Goal: Task Accomplishment & Management: Manage account settings

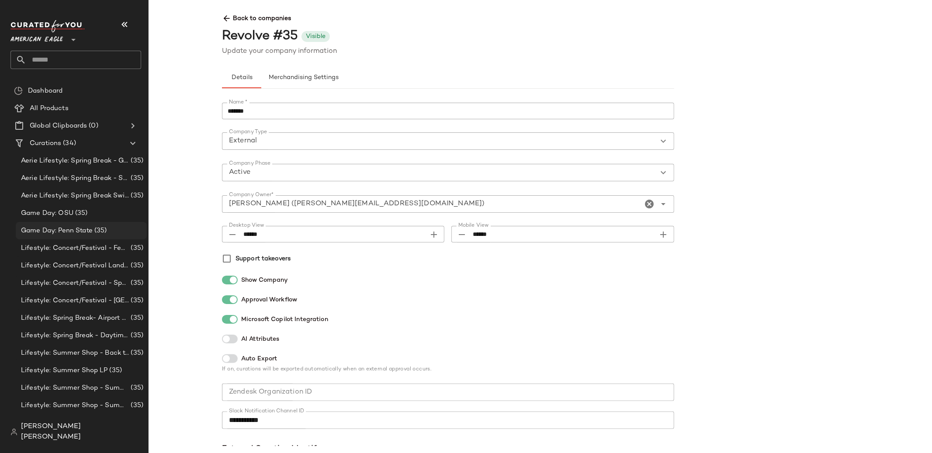
click at [98, 239] on div "Curations (34) Aerie Lifestyle: Spring Break - Girly/Femme (35) Aerie Lifestyle…" at bounding box center [79, 441] width 138 height 612
click at [97, 236] on div "Game Day: Penn State (35)" at bounding box center [81, 230] width 131 height 17
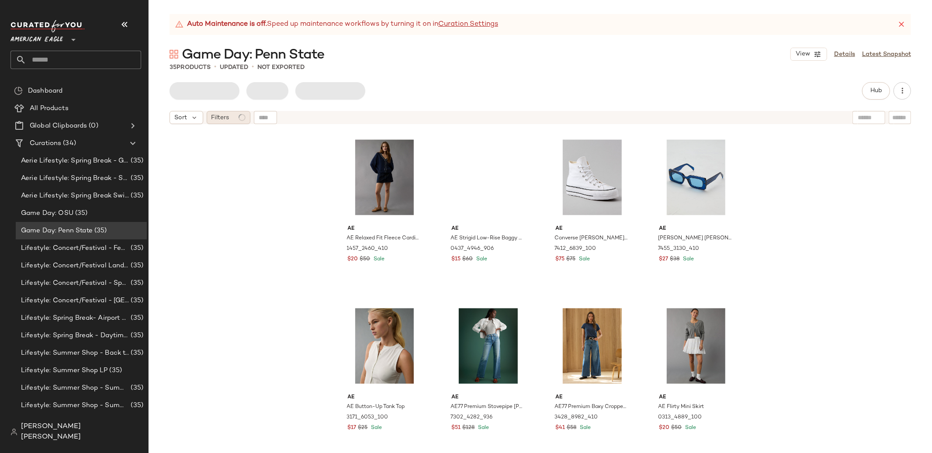
click at [223, 121] on span "Filters" at bounding box center [220, 117] width 18 height 9
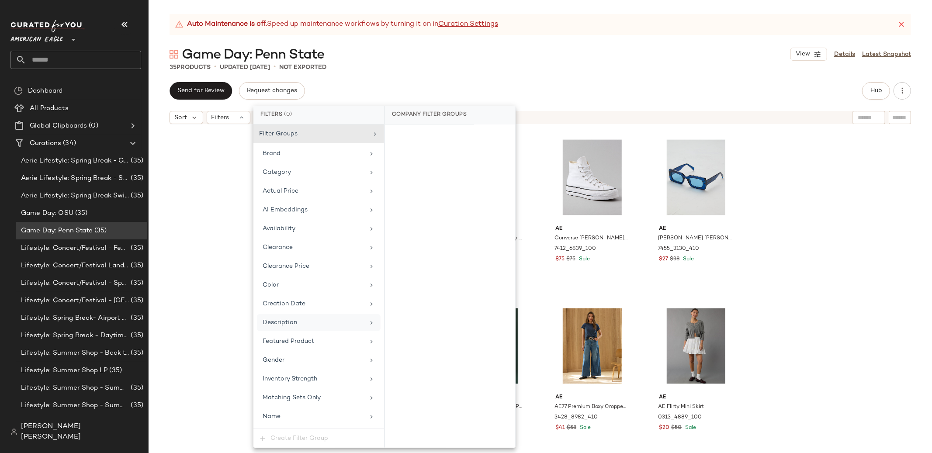
click at [322, 324] on div "Description" at bounding box center [314, 322] width 102 height 9
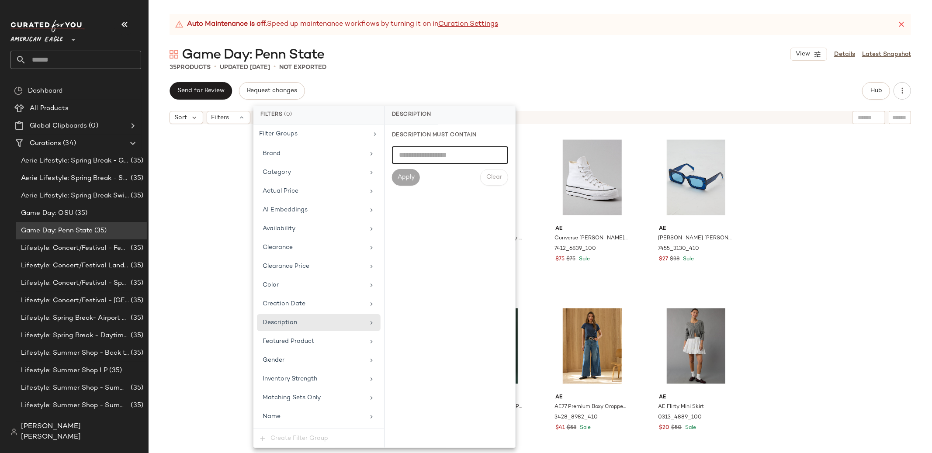
click at [421, 158] on input "text" at bounding box center [450, 154] width 116 height 17
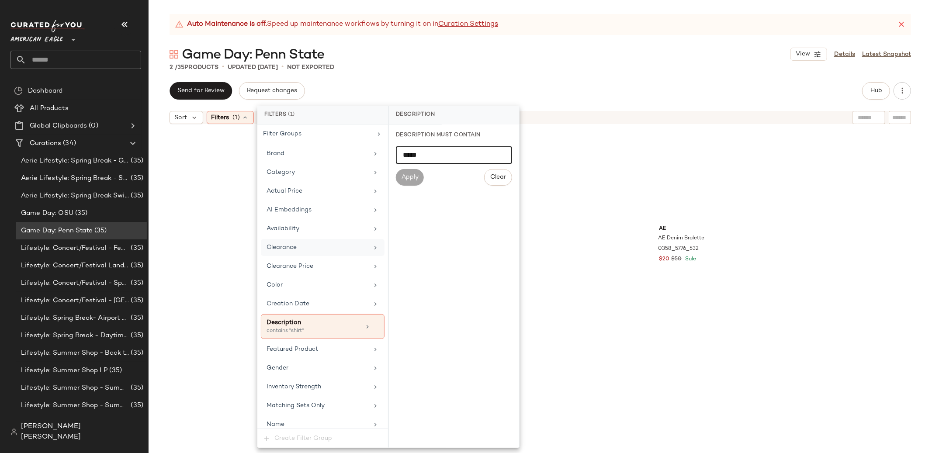
scroll to position [82, 0]
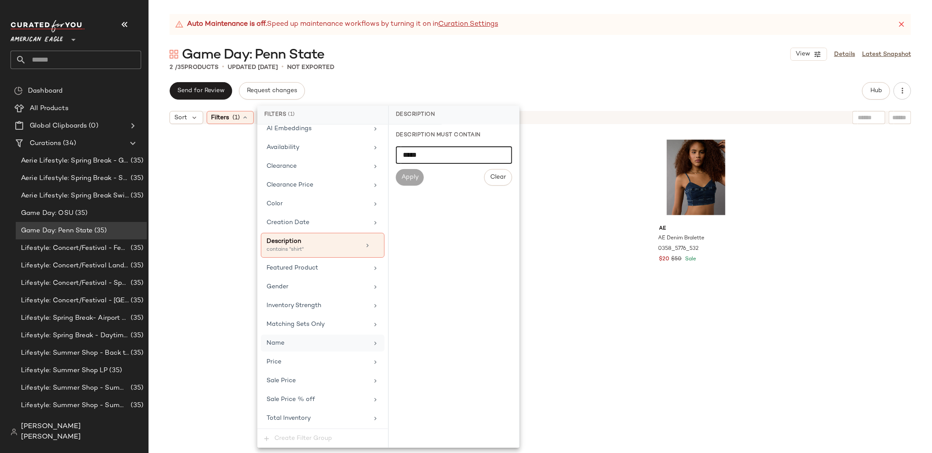
type input "*****"
click at [317, 345] on div "Name" at bounding box center [317, 343] width 102 height 9
click at [438, 146] on input "text" at bounding box center [454, 154] width 116 height 17
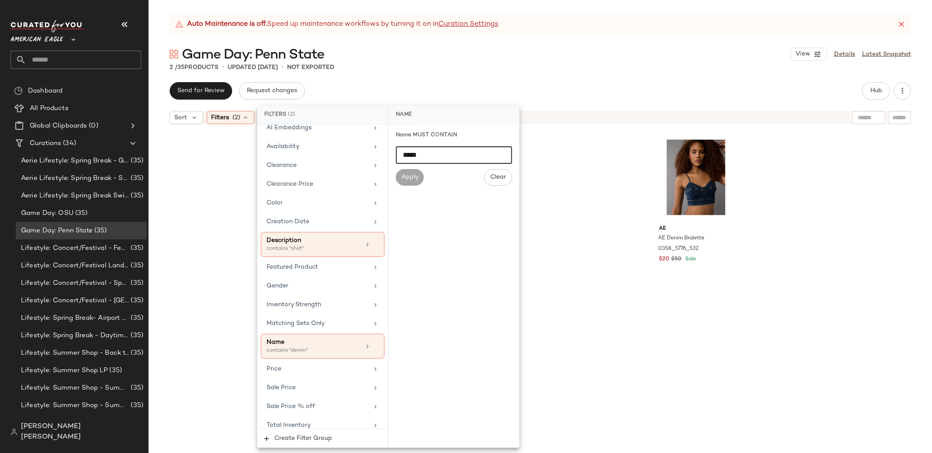
type input "*****"
click at [224, 149] on div "AE AE Denim Corset 0358_5771_896 $15 $50 Sale AE AE Denim Bralette 0358_5776_53…" at bounding box center [540, 301] width 783 height 346
